Goal: Information Seeking & Learning: Learn about a topic

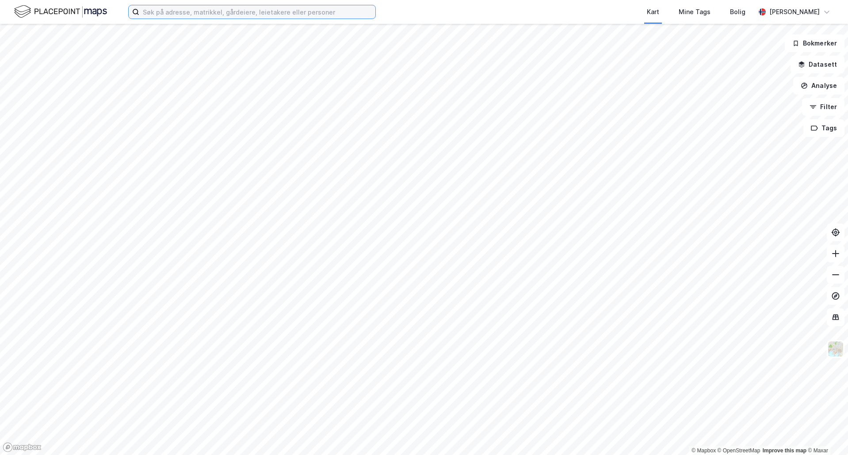
click at [267, 16] on input at bounding box center [257, 11] width 236 height 13
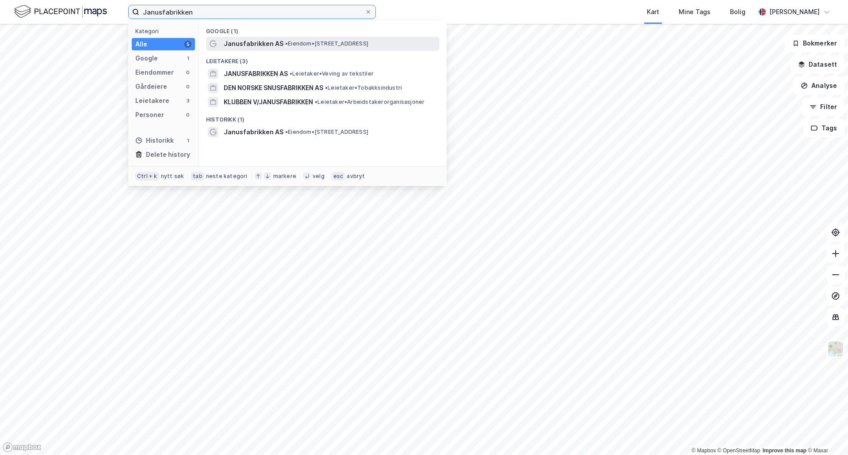
type input "Janusfabrikken"
click at [271, 38] on span "Janusfabrikken AS" at bounding box center [254, 43] width 60 height 11
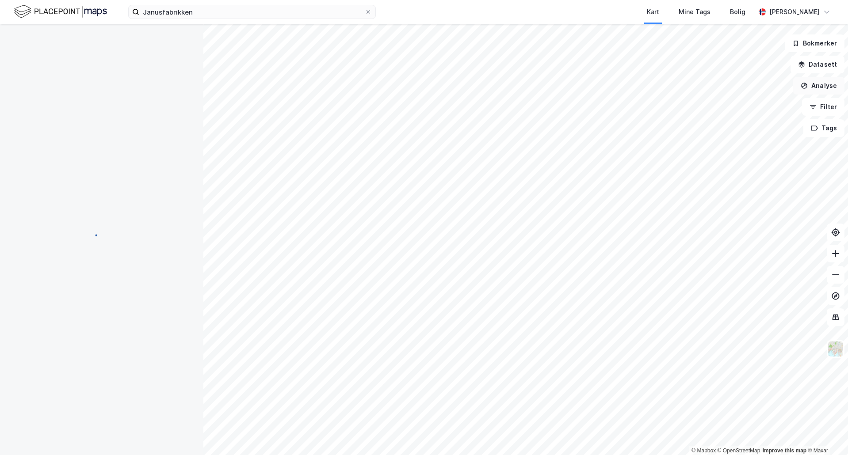
scroll to position [0, 0]
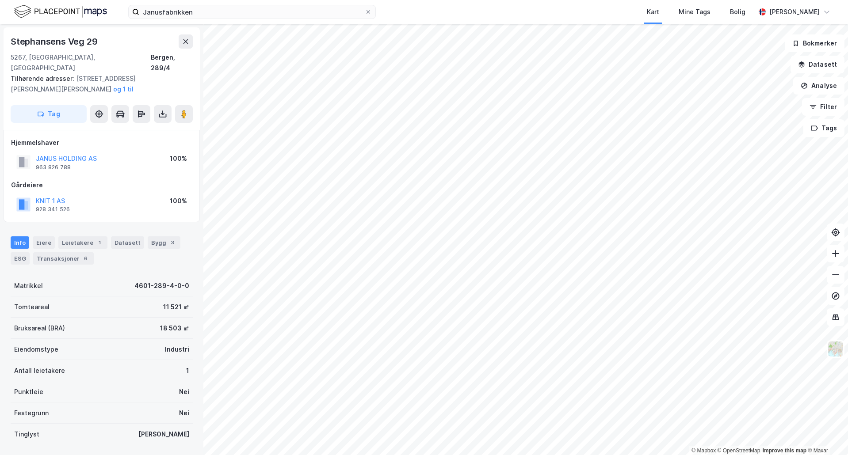
scroll to position [0, 0]
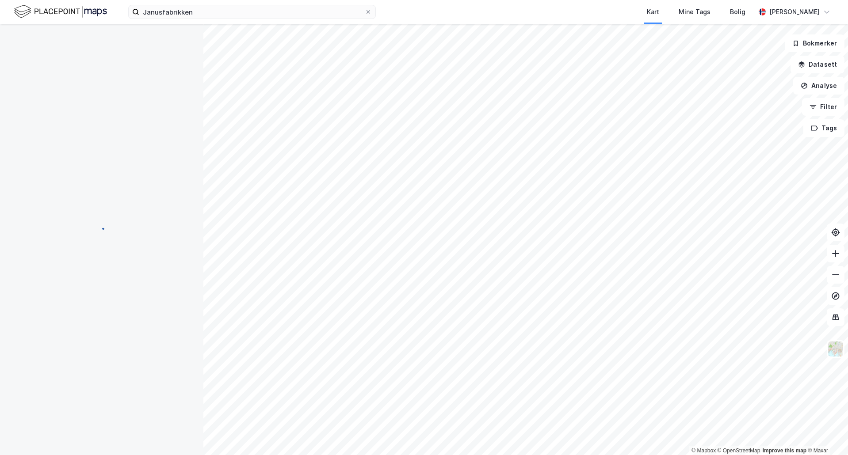
scroll to position [0, 0]
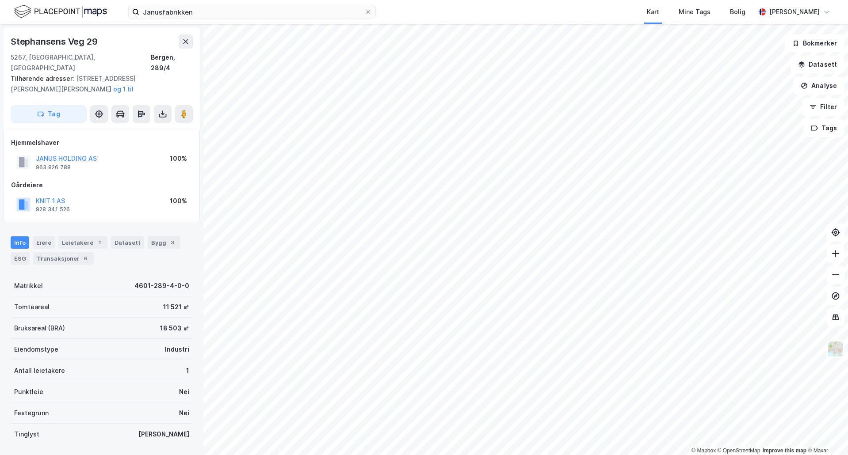
scroll to position [0, 0]
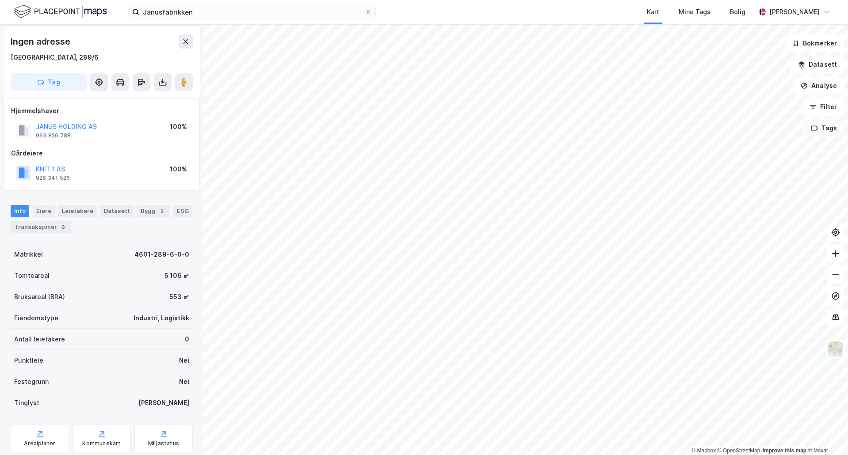
scroll to position [0, 0]
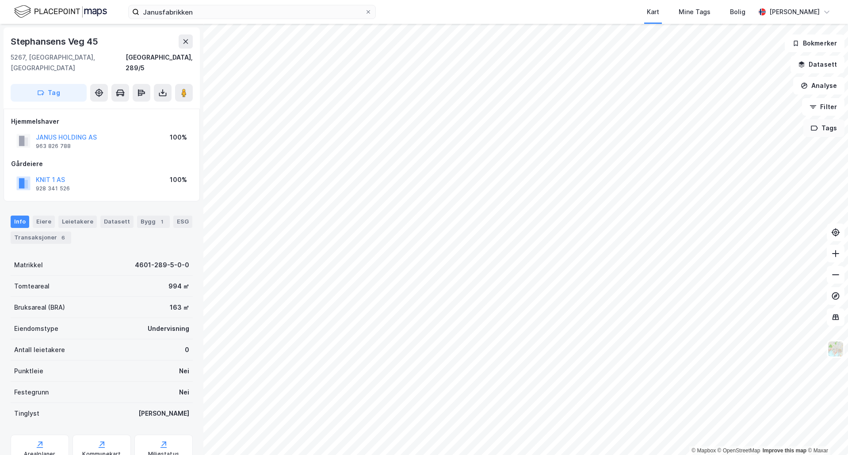
scroll to position [0, 0]
click at [187, 57] on div "[GEOGRAPHIC_DATA], 289/5" at bounding box center [159, 62] width 67 height 21
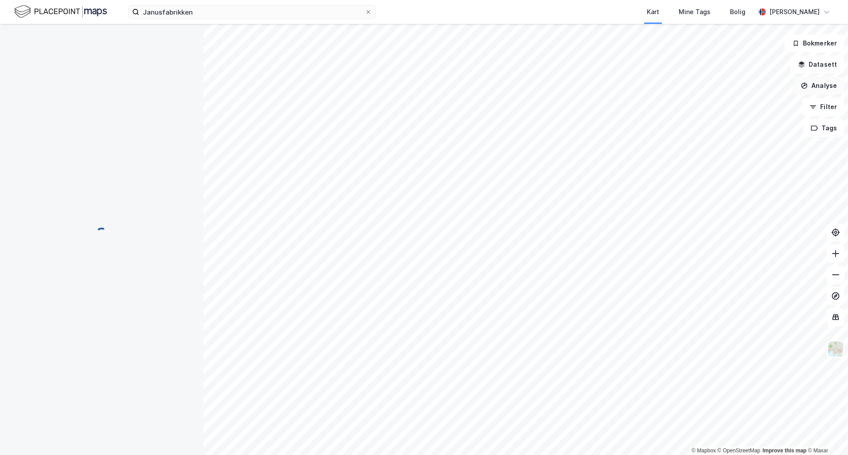
scroll to position [0, 0]
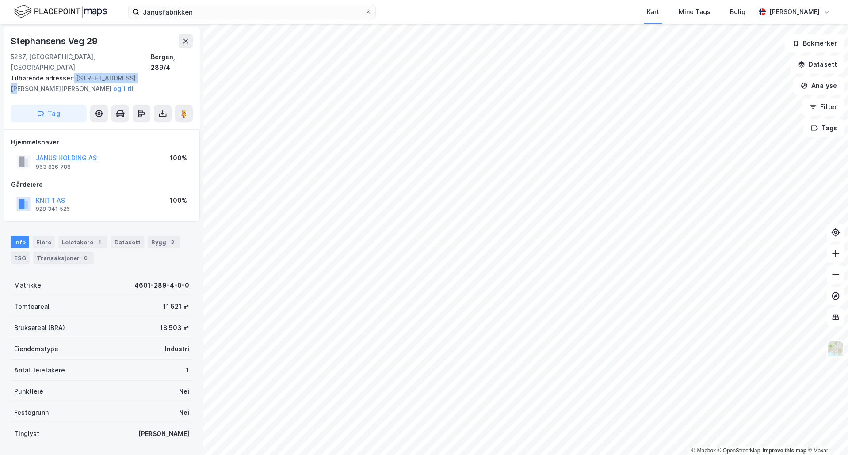
drag, startPoint x: 90, startPoint y: 68, endPoint x: 133, endPoint y: 69, distance: 43.4
click at [133, 73] on div "Tilhørende adresser: [PERSON_NAME][STREET_ADDRESS][PERSON_NAME][PERSON_NAME] til" at bounding box center [98, 83] width 175 height 21
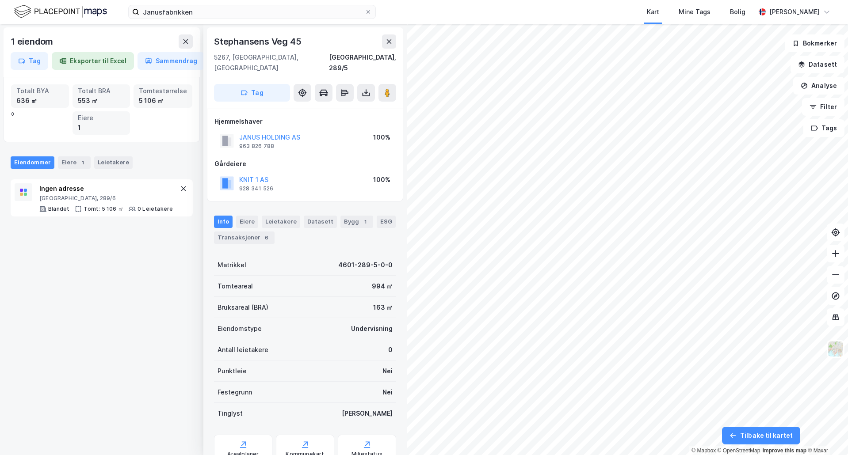
scroll to position [0, 0]
click at [0, 0] on button "JANUS HOLDING AS" at bounding box center [0, 0] width 0 height 0
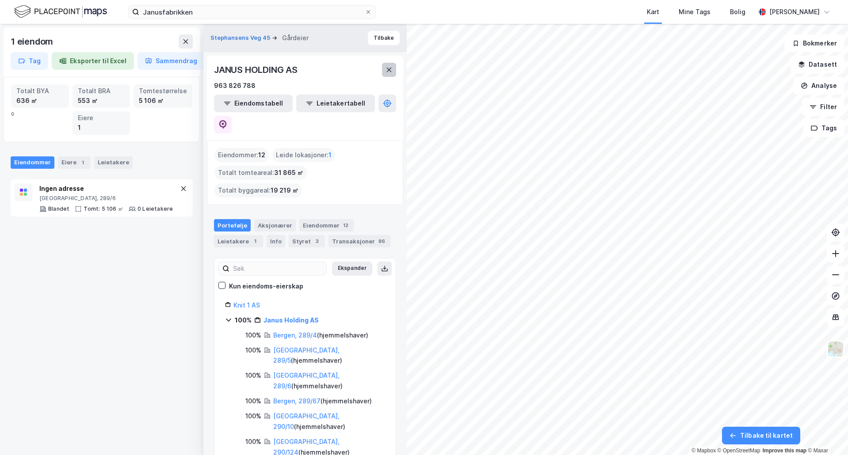
click at [395, 68] on button at bounding box center [389, 70] width 14 height 14
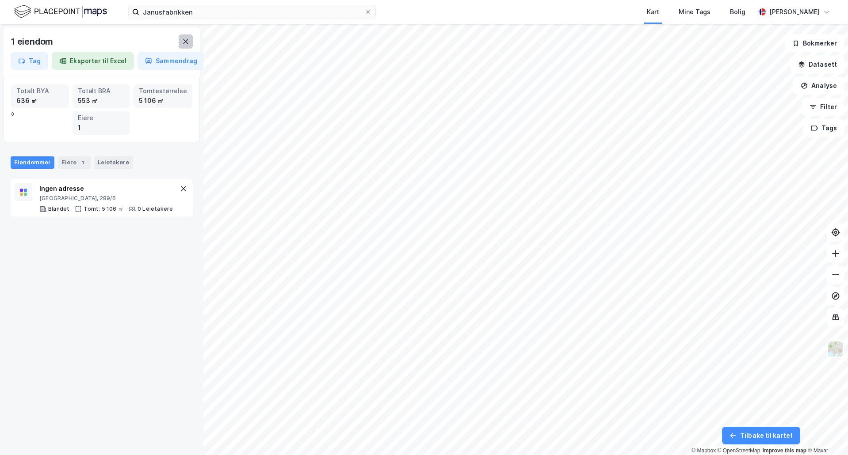
click at [182, 42] on button at bounding box center [186, 41] width 14 height 14
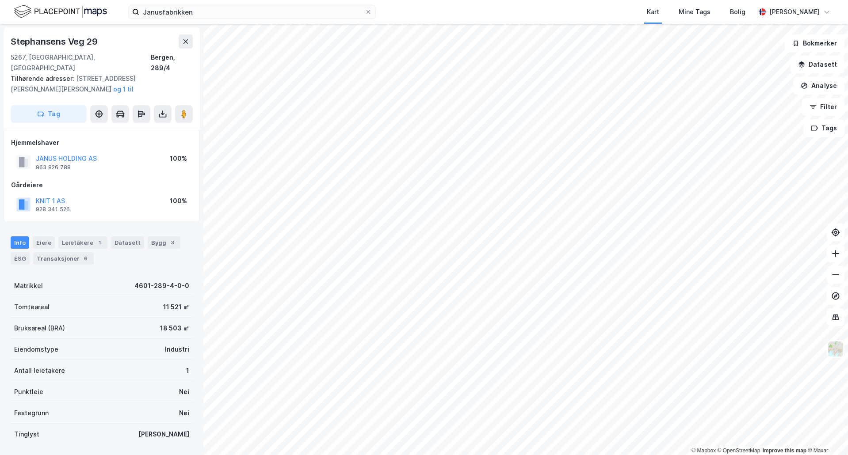
scroll to position [0, 0]
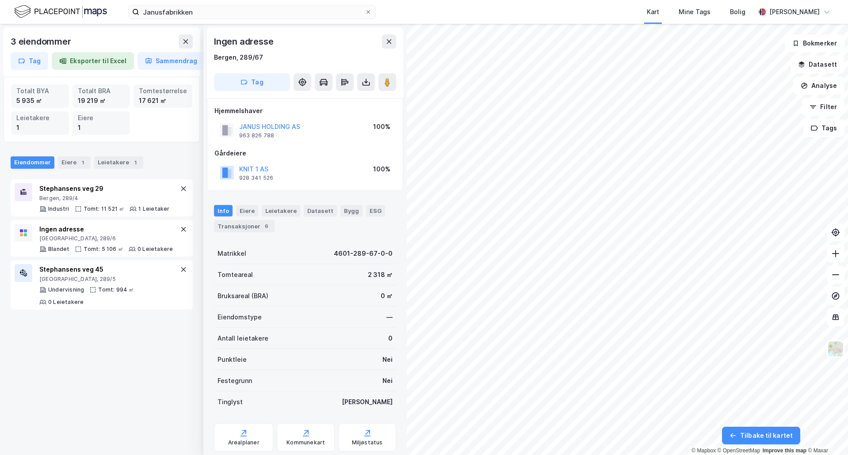
scroll to position [0, 0]
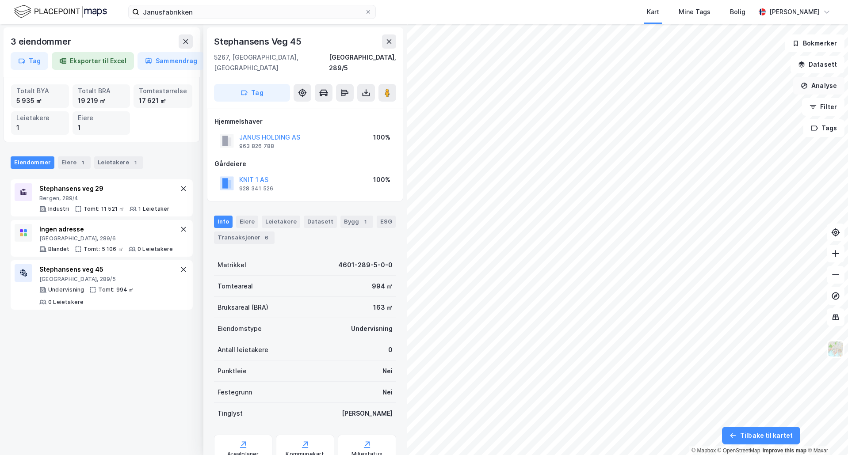
scroll to position [0, 0]
